Goal: Transaction & Acquisition: Purchase product/service

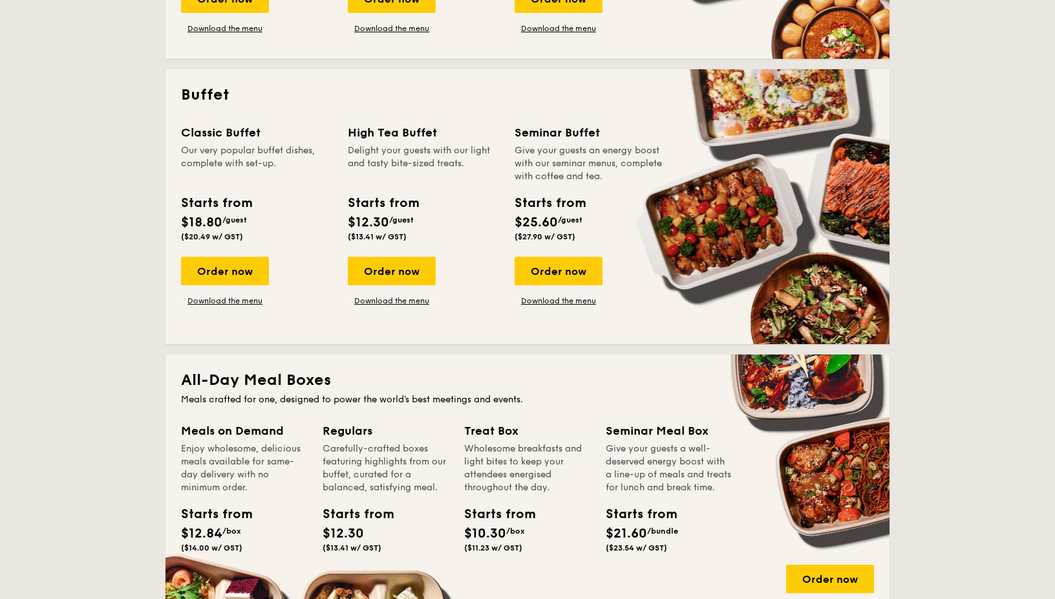
scroll to position [582, 0]
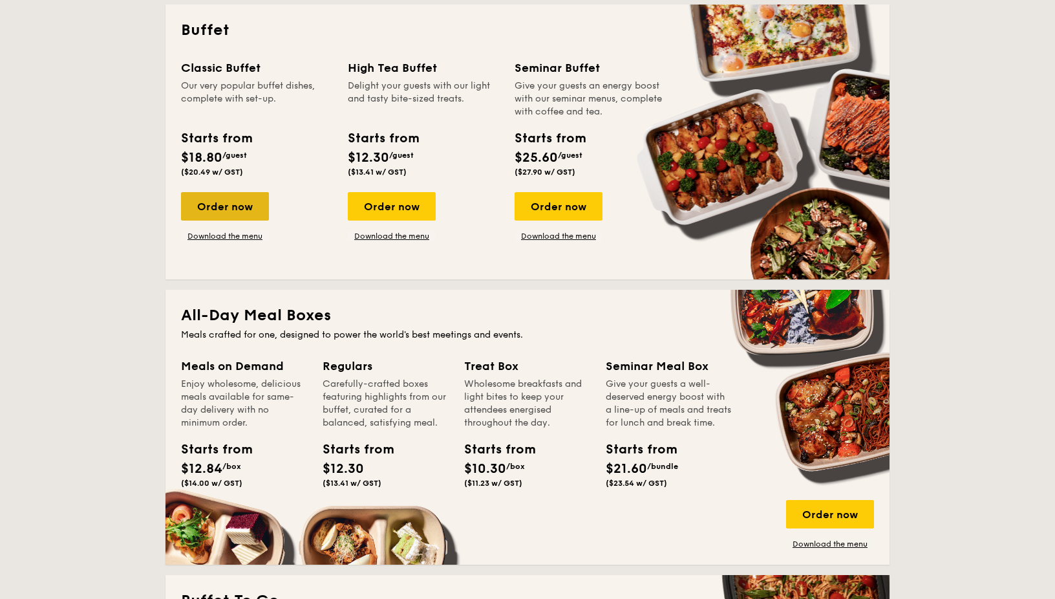
click at [230, 211] on div "Order now" at bounding box center [225, 206] width 88 height 28
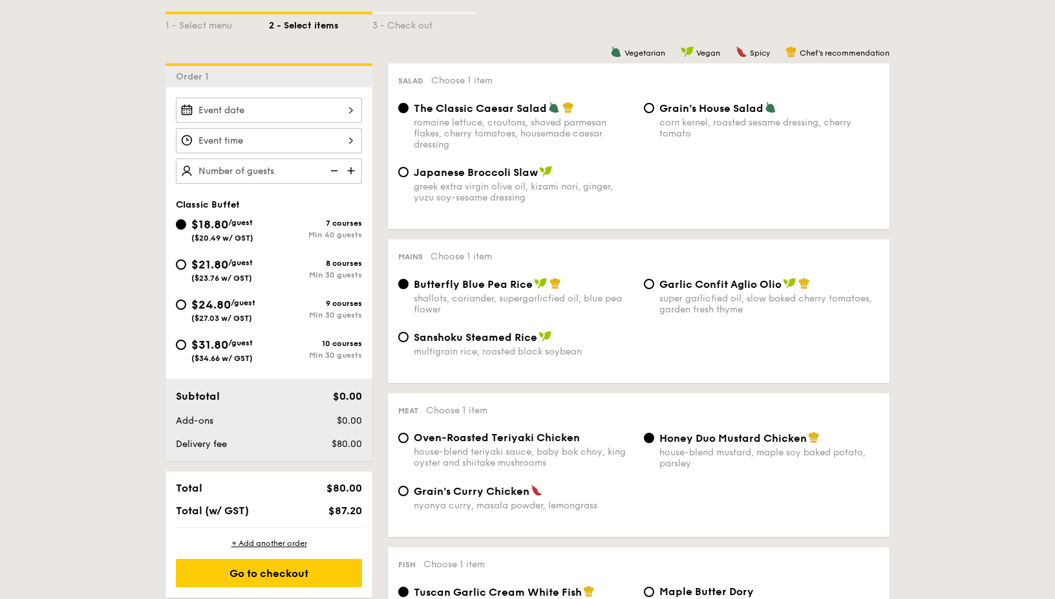
scroll to position [323, 0]
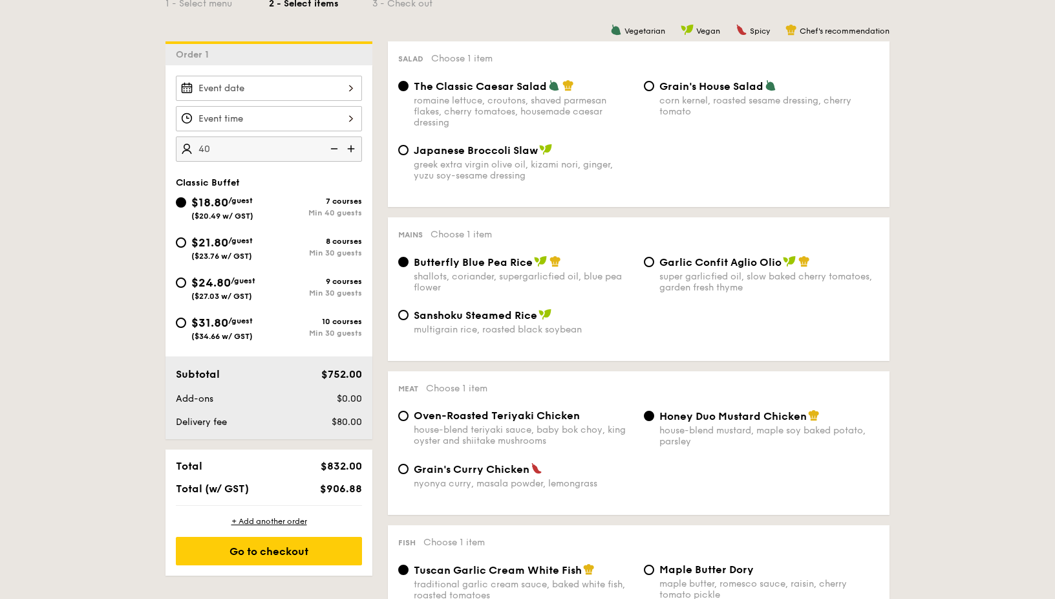
type input "40 guests"
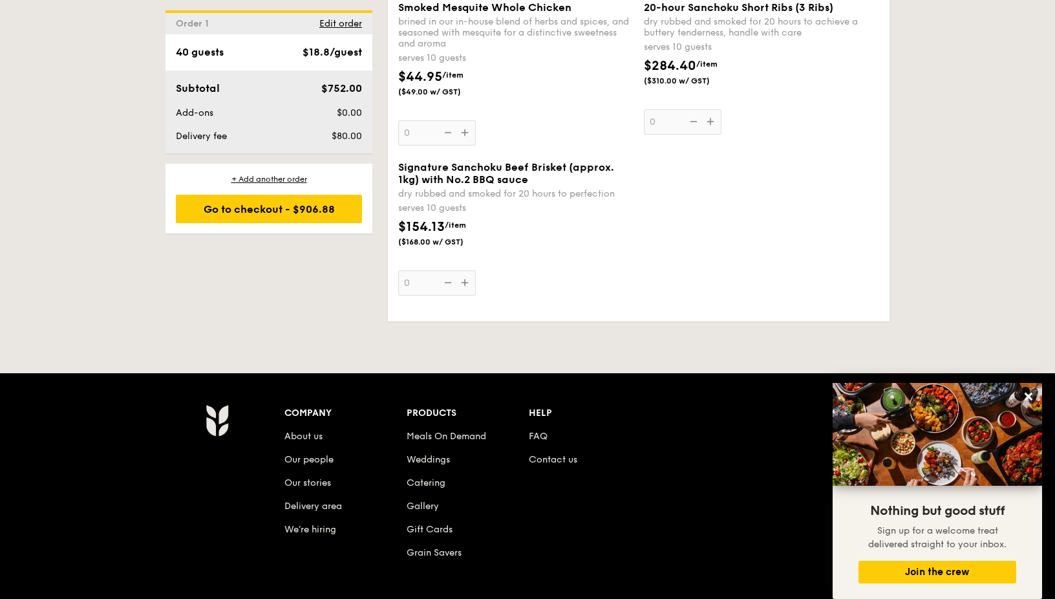
scroll to position [1552, 0]
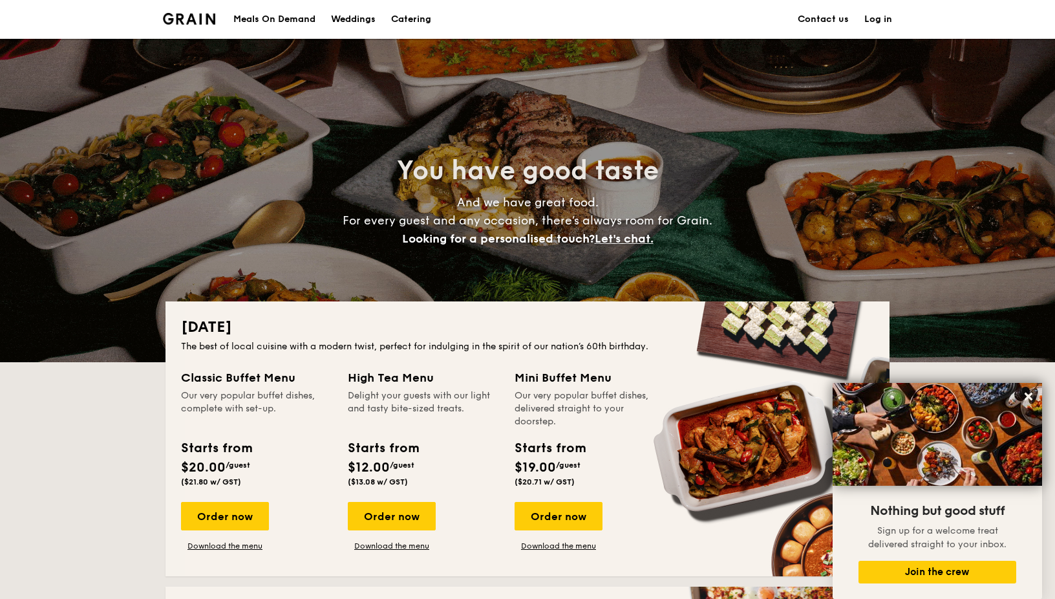
click at [410, 17] on h1 "Catering" at bounding box center [411, 19] width 40 height 39
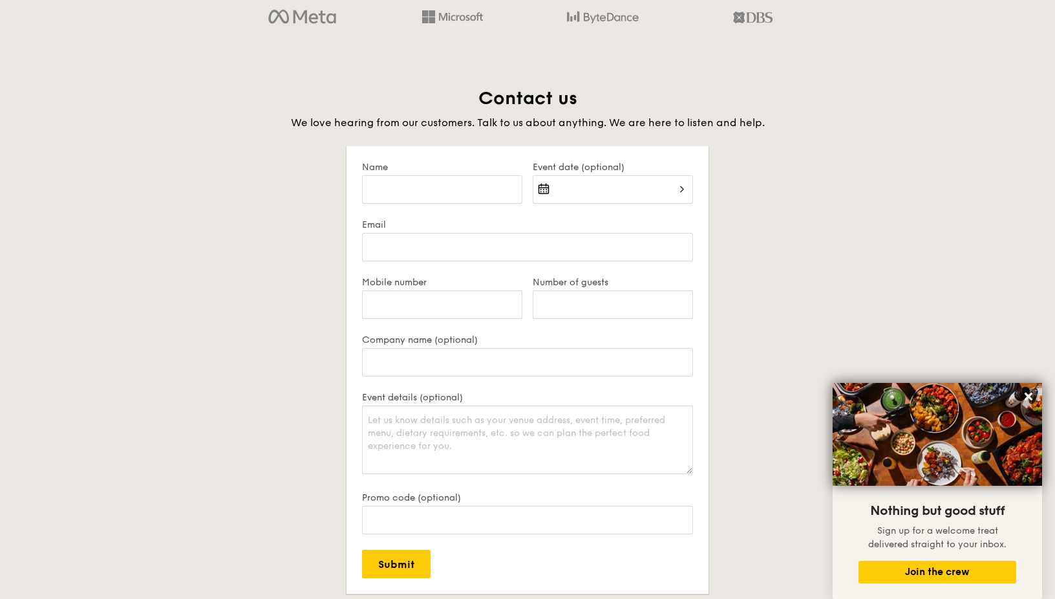
scroll to position [2586, 0]
